Goal: Navigation & Orientation: Understand site structure

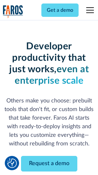
scroll to position [76, 0]
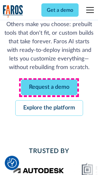
click at [49, 88] on link "Request a demo" at bounding box center [49, 88] width 56 height 16
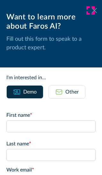
click at [92, 11] on icon at bounding box center [94, 10] width 5 height 5
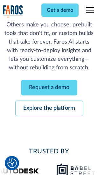
scroll to position [97, 0]
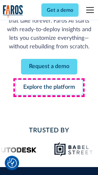
click at [49, 88] on link "Explore the platform" at bounding box center [49, 88] width 68 height 16
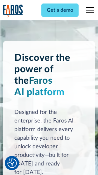
scroll to position [4854, 0]
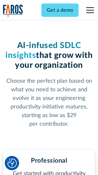
scroll to position [1010, 0]
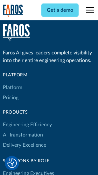
click at [12, 88] on link "Platform" at bounding box center [12, 88] width 19 height 10
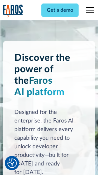
scroll to position [5058, 0]
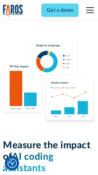
scroll to position [3978, 0]
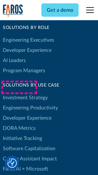
click at [19, 123] on link "DORA Metrics" at bounding box center [19, 128] width 33 height 10
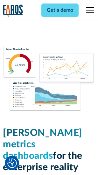
scroll to position [2821, 0]
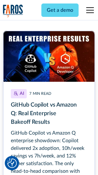
scroll to position [2882, 0]
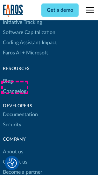
click at [15, 88] on link "Changelog" at bounding box center [15, 91] width 24 height 10
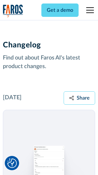
scroll to position [7814, 0]
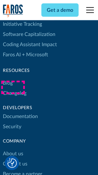
click at [13, 149] on link "About us" at bounding box center [13, 154] width 20 height 10
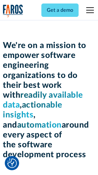
scroll to position [2204, 0]
